Goal: Information Seeking & Learning: Check status

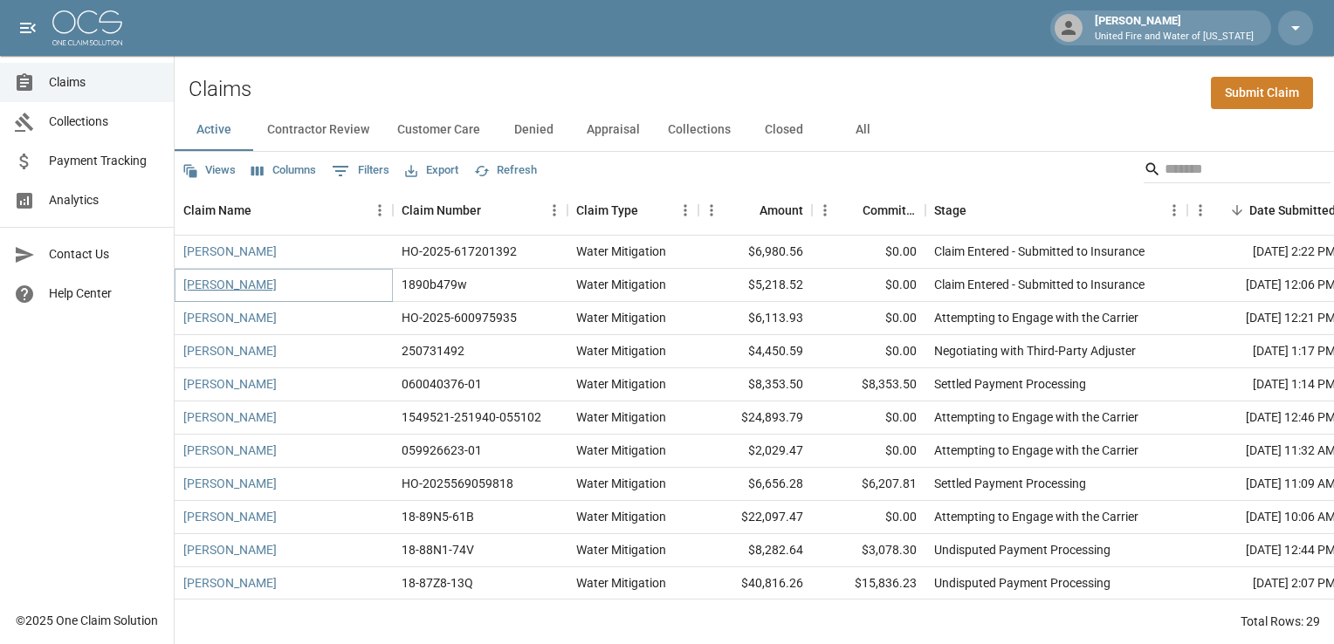
click at [223, 287] on link "[PERSON_NAME]" at bounding box center [229, 284] width 93 height 17
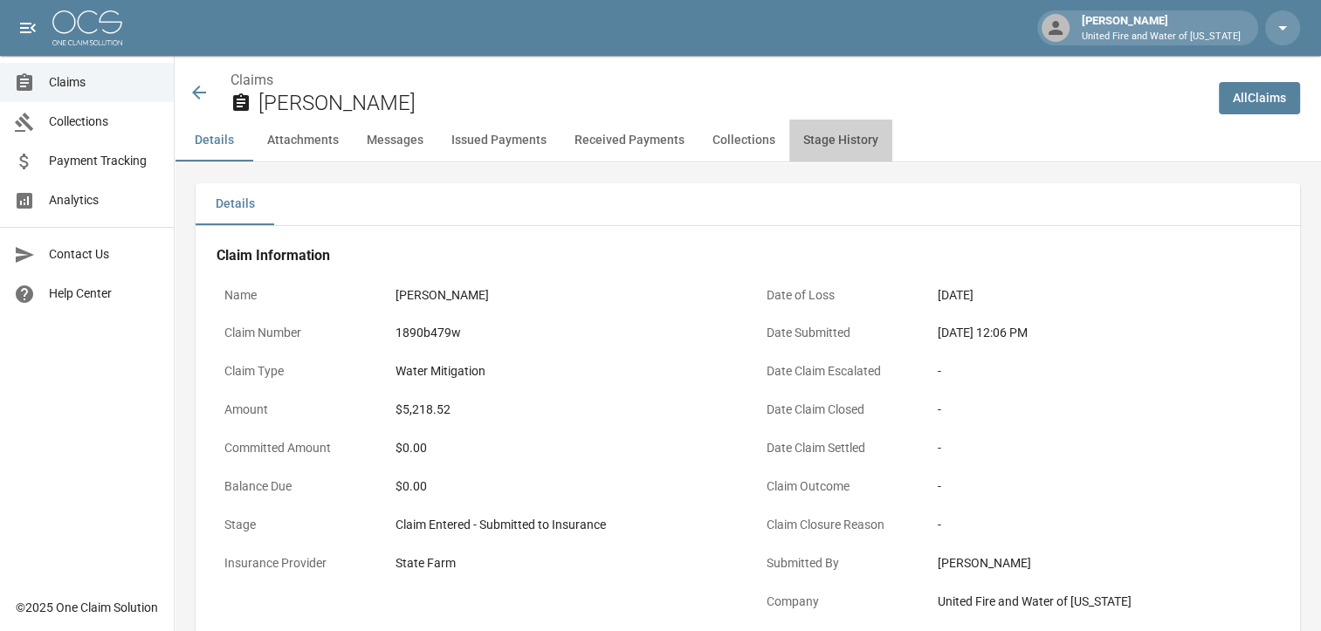
click at [828, 148] on button "Stage History" at bounding box center [840, 141] width 103 height 42
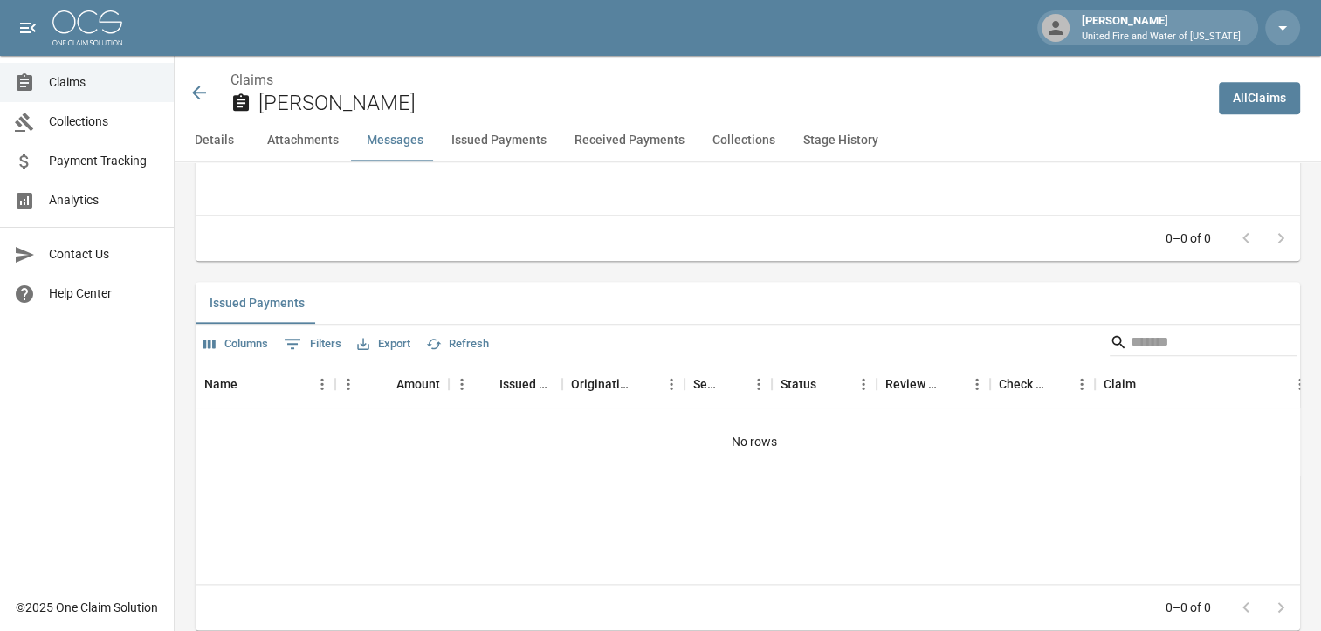
scroll to position [1868, 0]
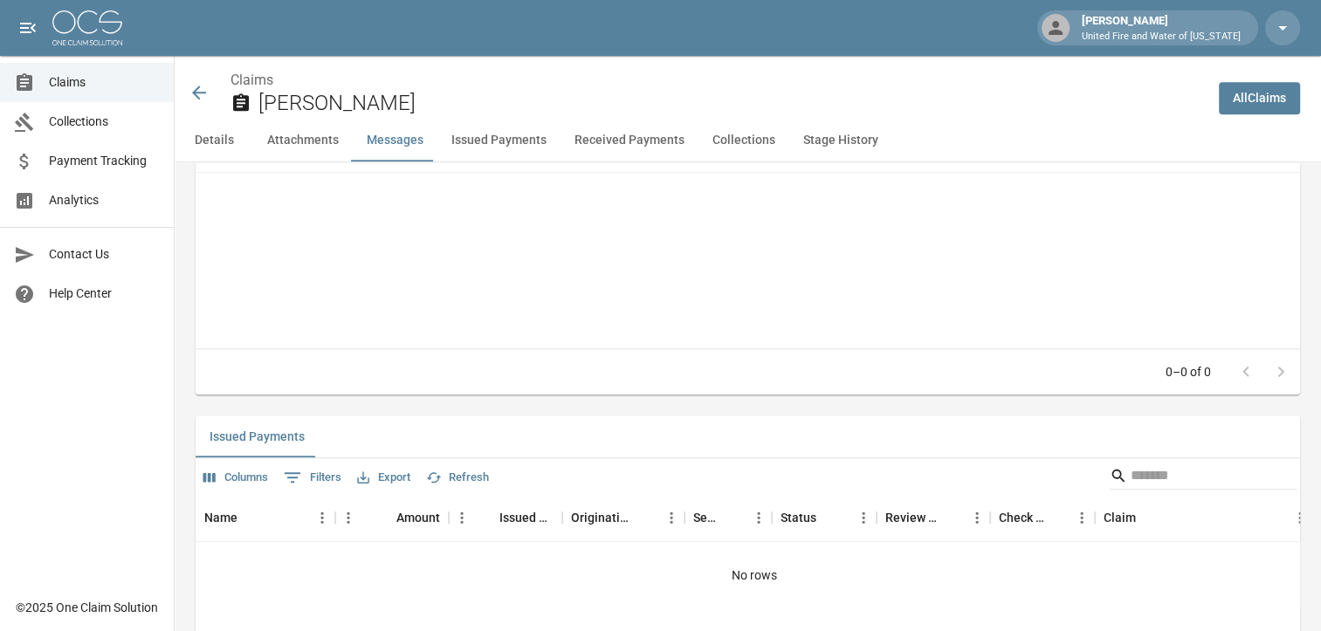
click at [51, 80] on span "Claims" at bounding box center [104, 82] width 111 height 18
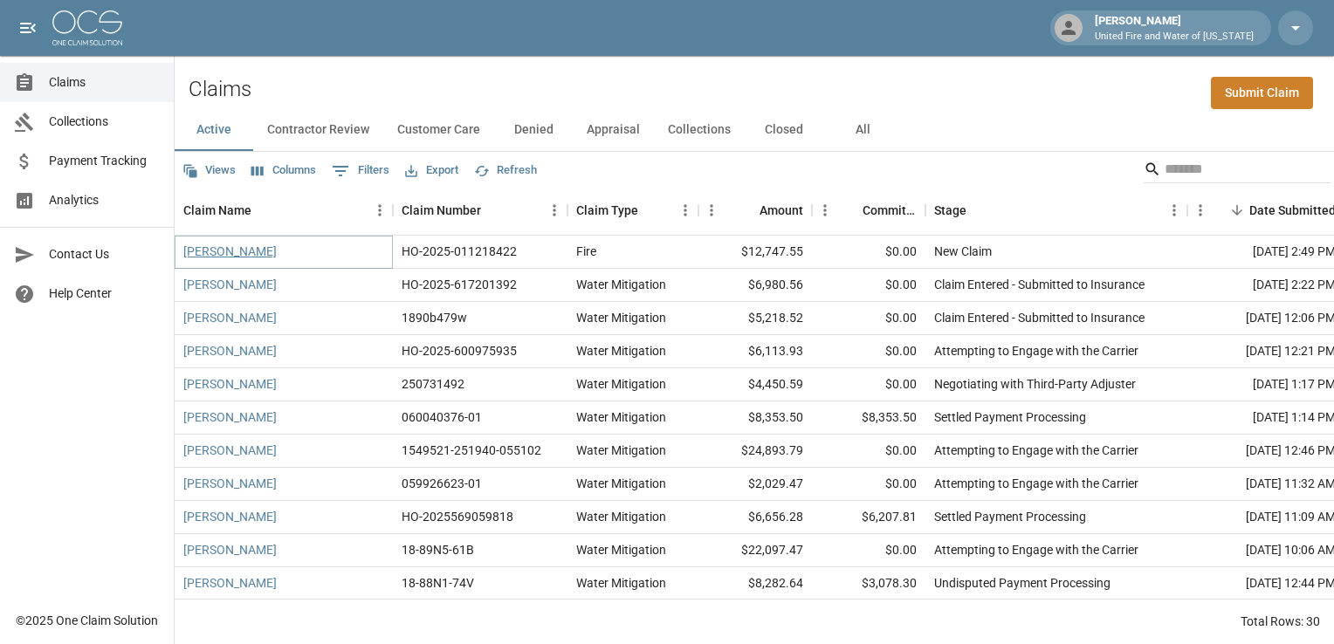
click at [251, 257] on link "Vaughan Barlow-Guitreau" at bounding box center [229, 251] width 93 height 17
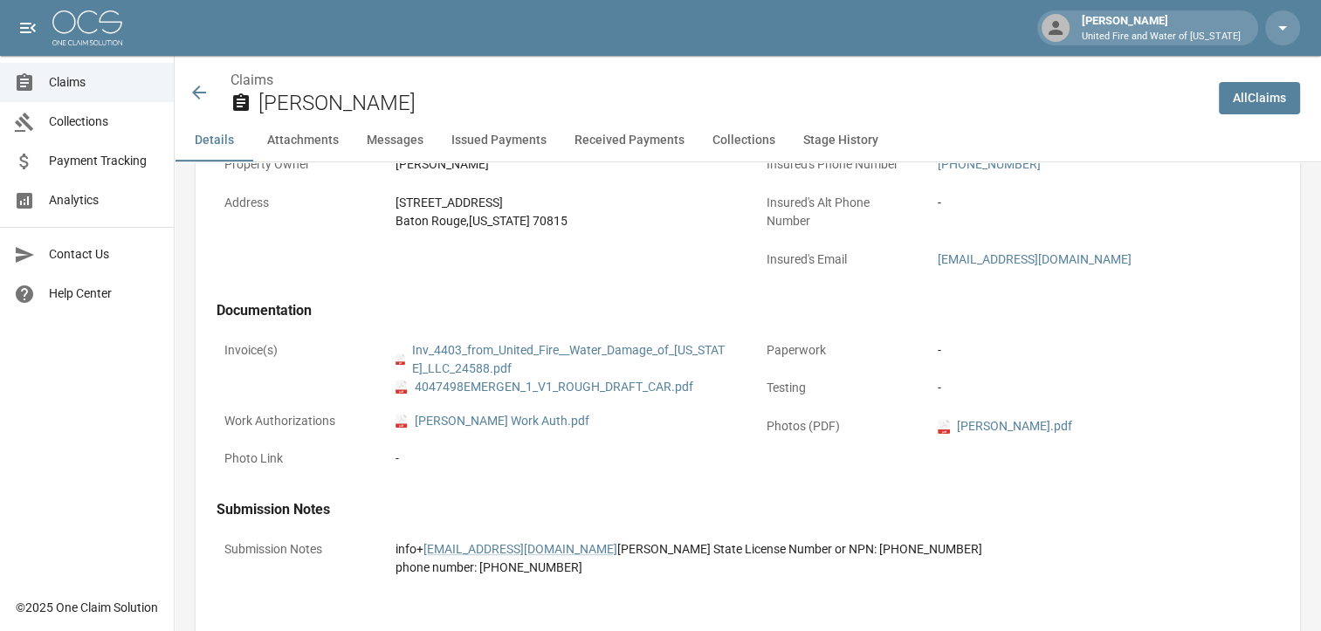
scroll to position [611, 0]
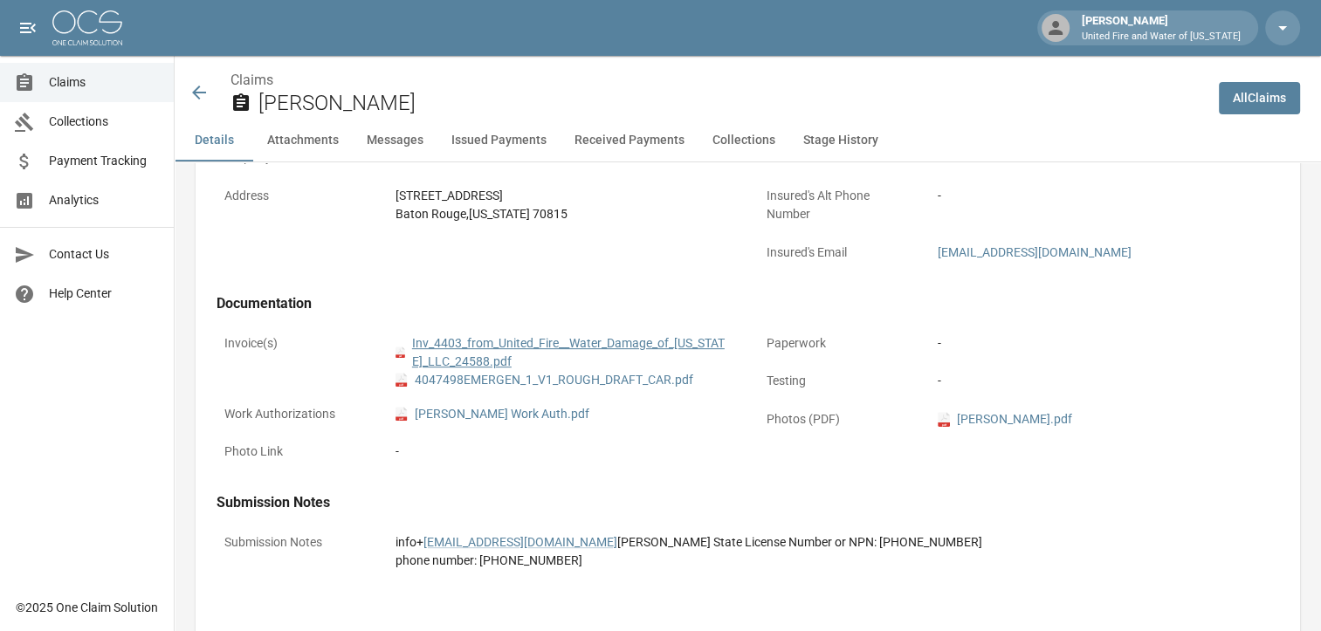
click at [477, 348] on link "pdf Inv_4403_from_United_Fire__Water_Damage_of_Louisiana_LLC_24588.pdf" at bounding box center [562, 352] width 334 height 37
click at [441, 383] on link "pdf 4047498EMERGEN_1_V1_ROUGH_DRAFT_CAR.pdf" at bounding box center [544, 380] width 298 height 18
click at [548, 422] on link "pdf Vaughan Barlow-Guitreau Work Auth.pdf" at bounding box center [492, 414] width 194 height 18
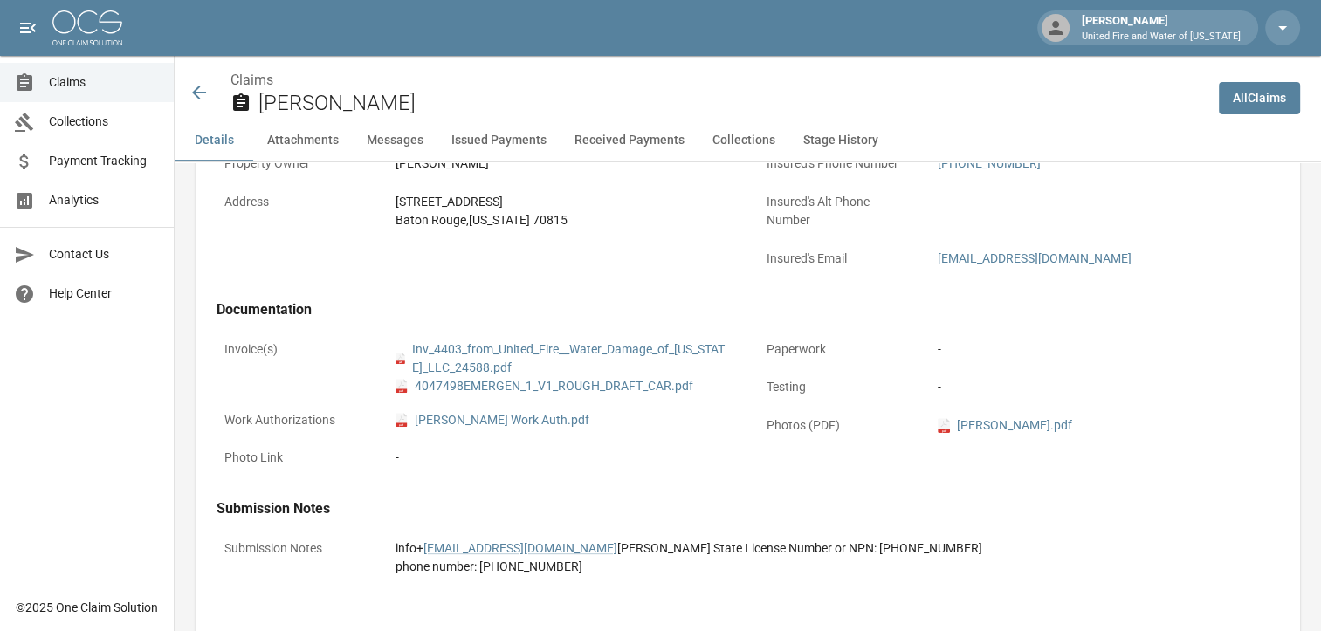
scroll to position [262, 0]
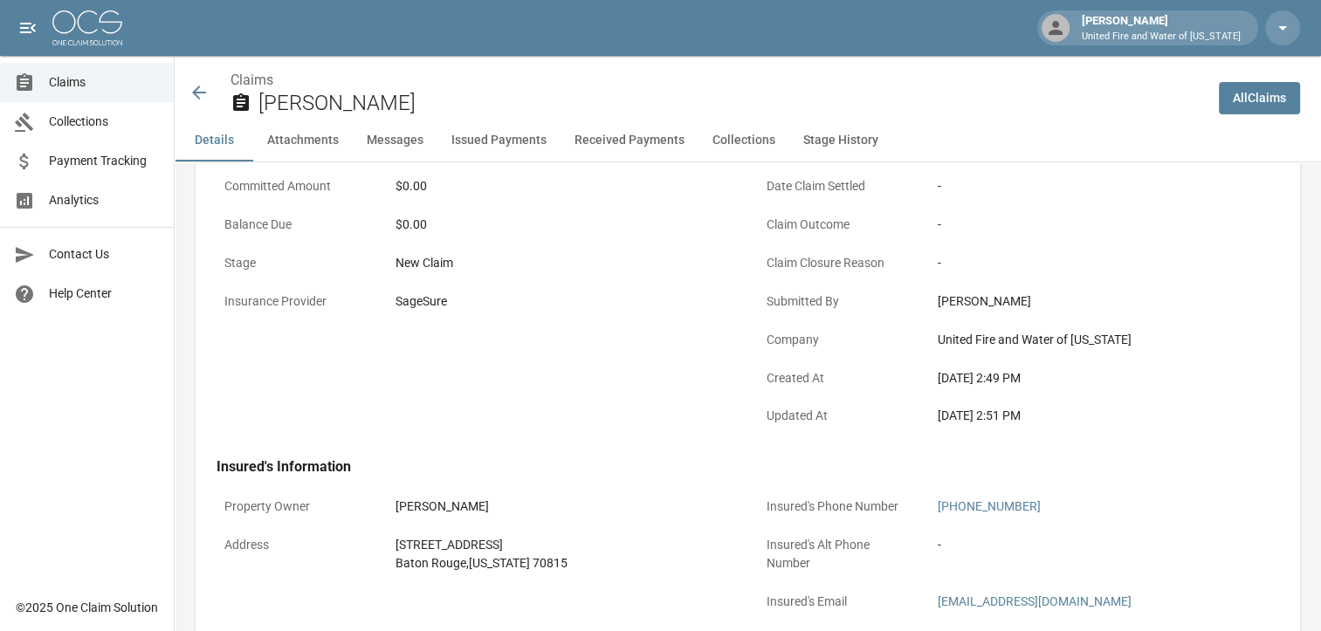
click at [196, 100] on icon at bounding box center [199, 92] width 21 height 21
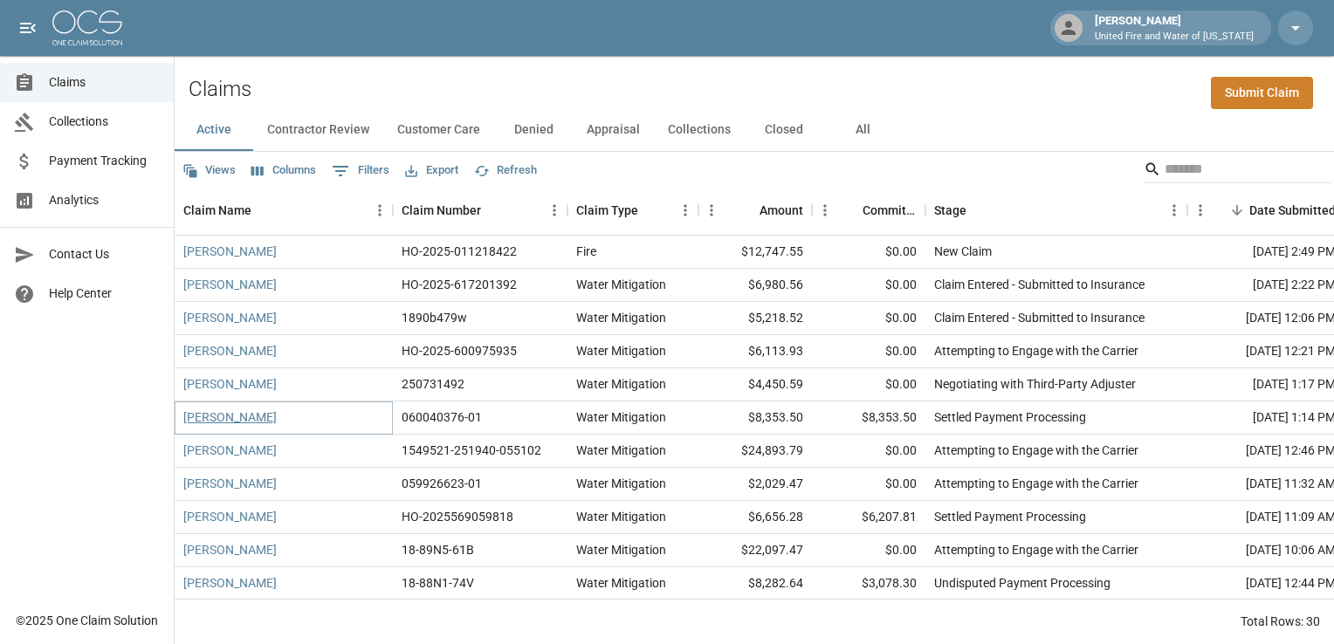
click at [229, 421] on link "[PERSON_NAME]" at bounding box center [229, 417] width 93 height 17
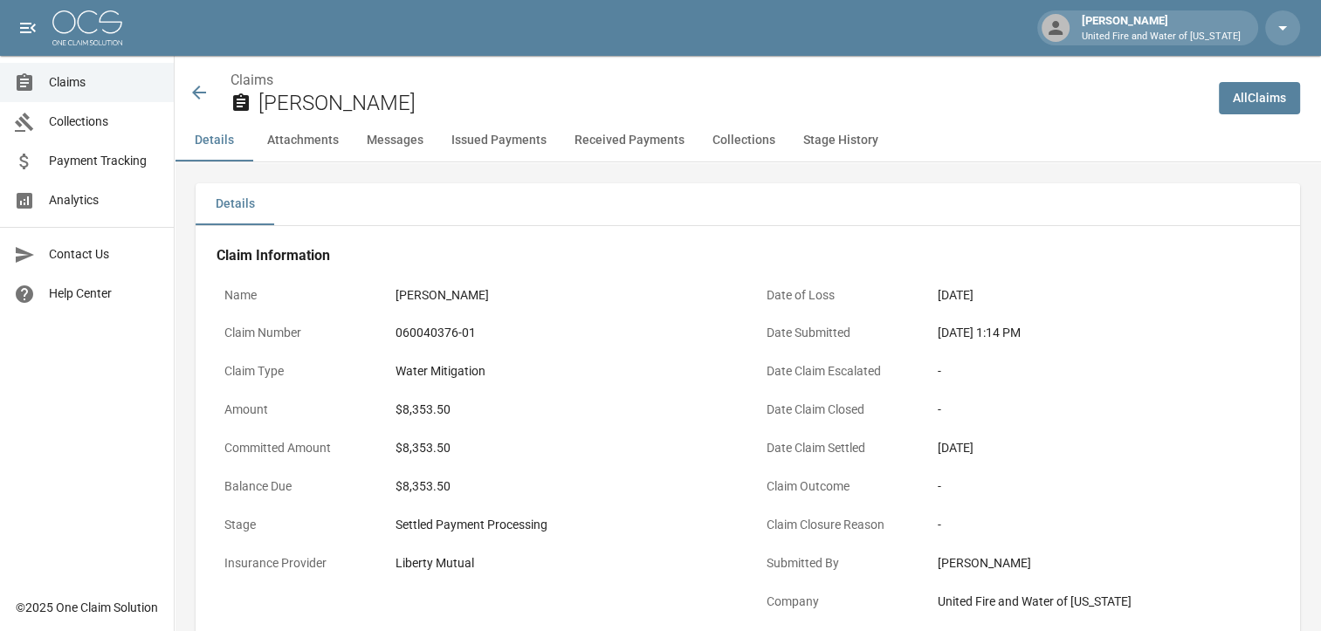
click at [191, 93] on icon at bounding box center [199, 92] width 21 height 21
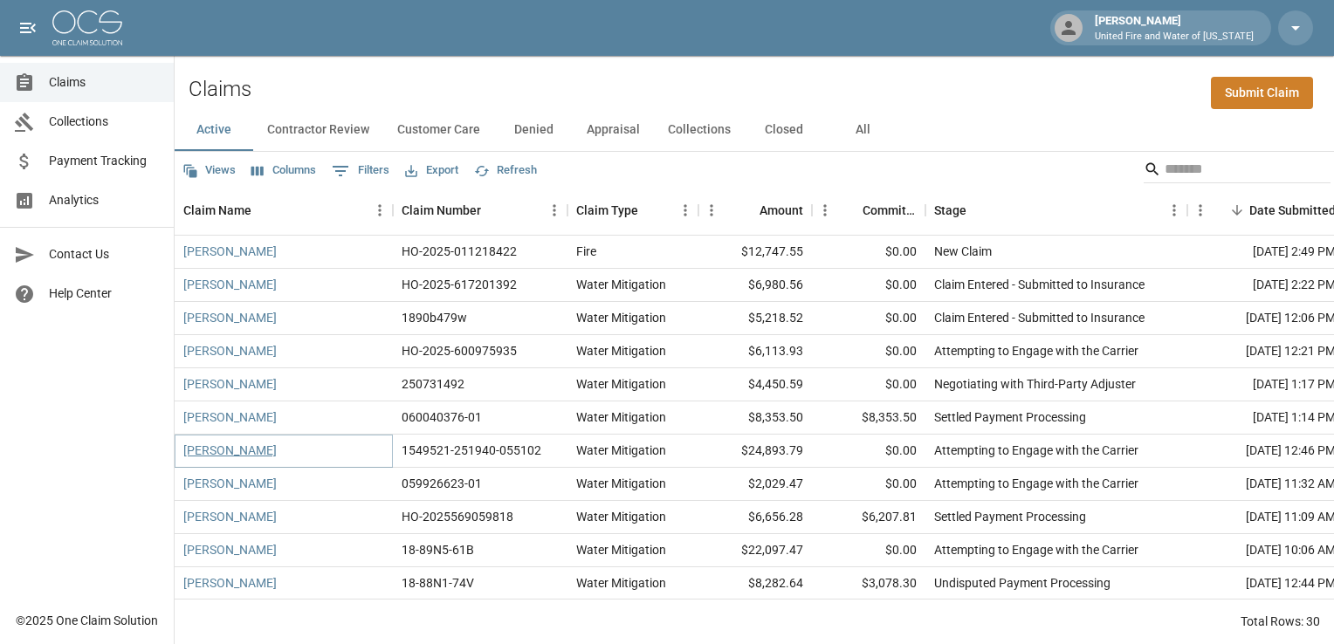
click at [237, 455] on link "[PERSON_NAME]" at bounding box center [229, 450] width 93 height 17
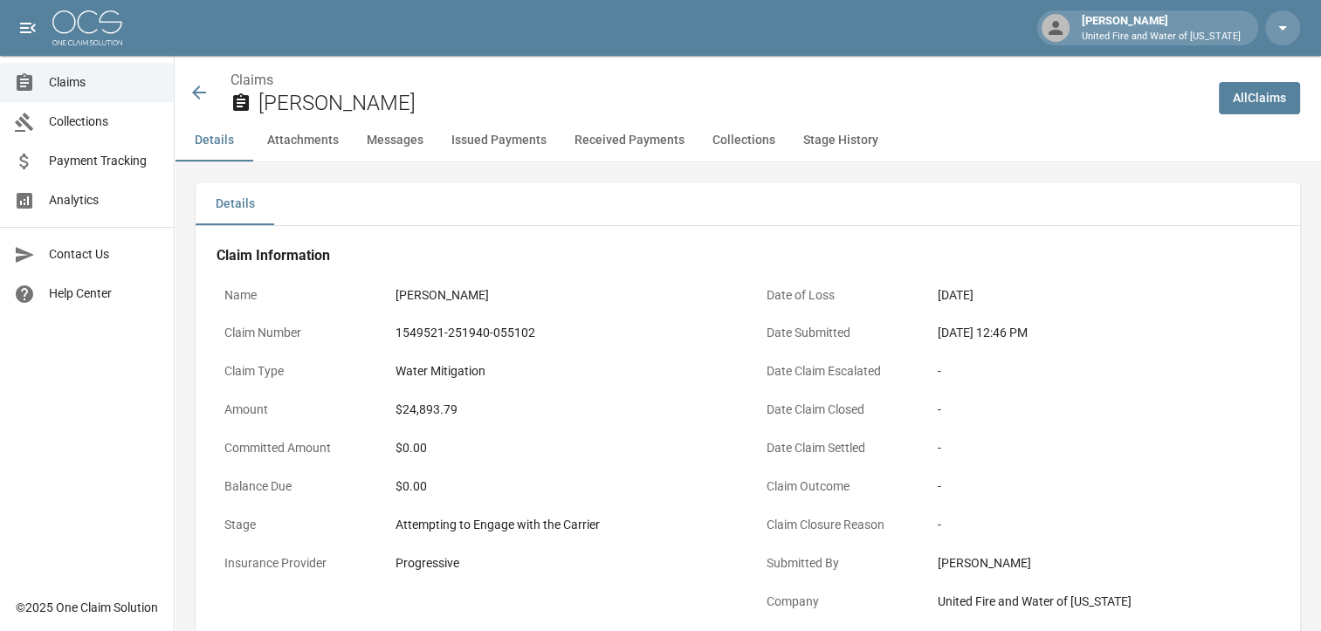
click at [821, 153] on button "Stage History" at bounding box center [840, 141] width 103 height 42
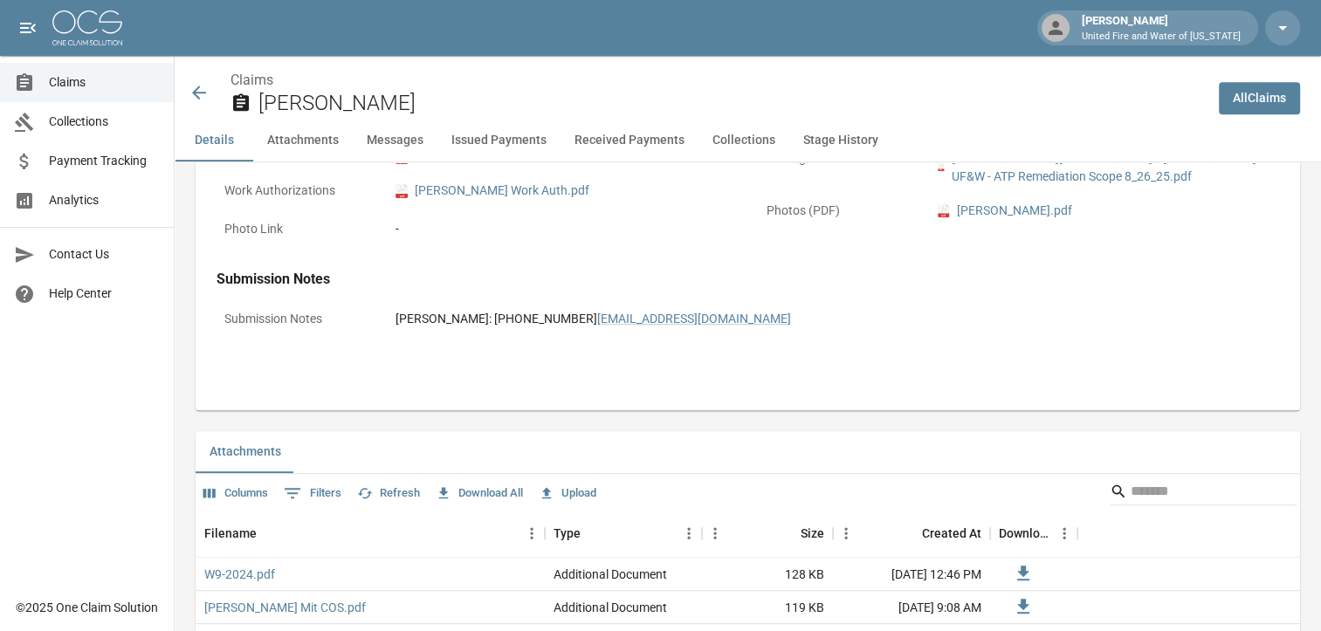
scroll to position [325, 0]
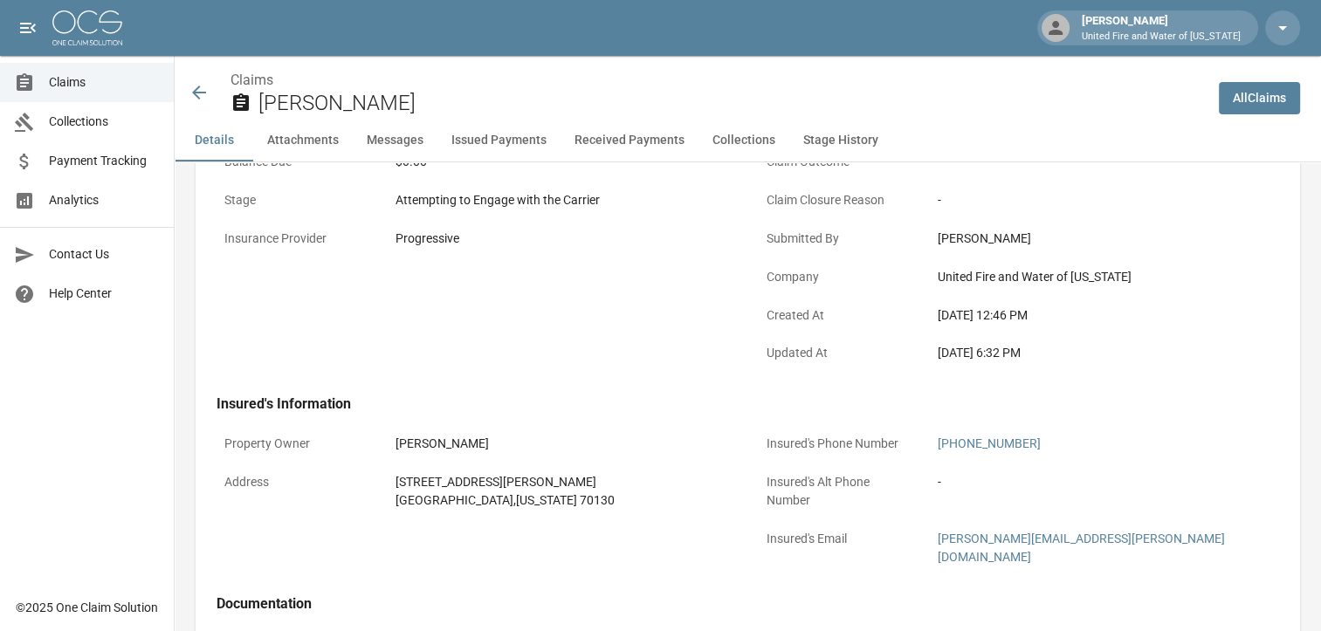
click at [203, 87] on icon at bounding box center [199, 92] width 21 height 21
